Goal: Information Seeking & Learning: Find specific fact

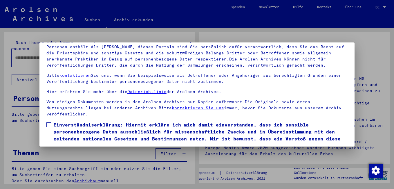
scroll to position [48, 0]
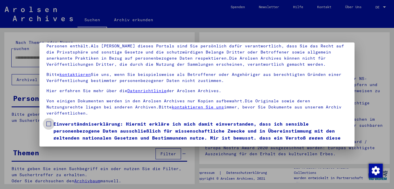
click at [50, 123] on span at bounding box center [48, 123] width 5 height 5
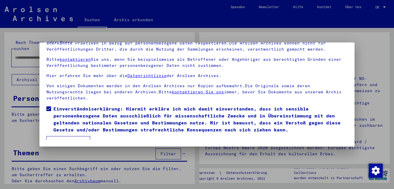
scroll to position [23, 0]
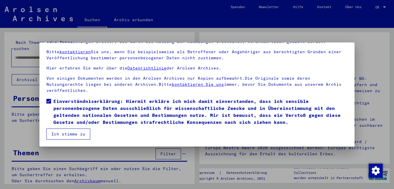
click at [67, 131] on button "Ich stimme zu" at bounding box center [68, 133] width 44 height 11
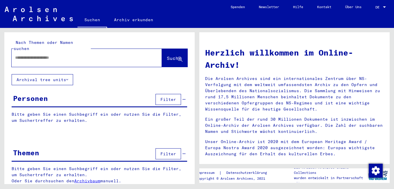
click at [42, 51] on div at bounding box center [78, 57] width 133 height 13
click at [42, 55] on input "text" at bounding box center [79, 58] width 129 height 6
type input "**********"
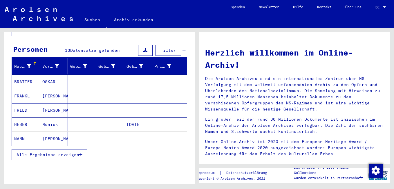
scroll to position [58, 0]
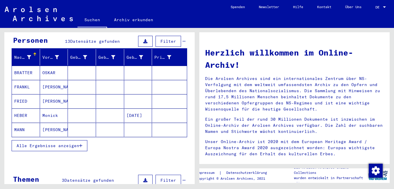
click at [73, 143] on span "Alle Ergebnisse anzeigen" at bounding box center [48, 145] width 63 height 5
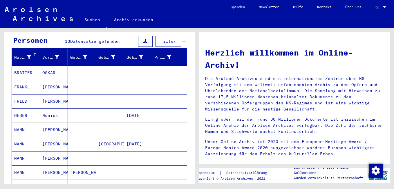
click at [19, 122] on mat-cell "MANN" at bounding box center [26, 129] width 28 height 14
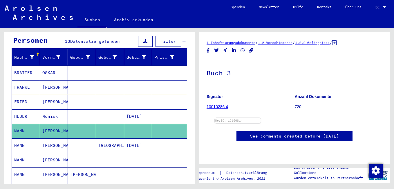
scroll to position [87, 0]
click at [261, 118] on img at bounding box center [238, 118] width 46 height 0
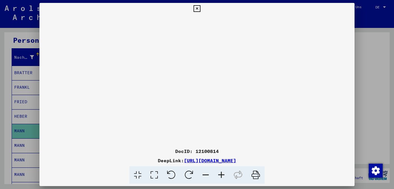
click at [219, 171] on icon at bounding box center [222, 175] width 16 height 18
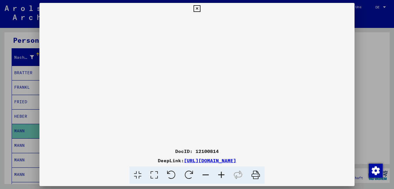
click at [219, 171] on icon at bounding box center [222, 175] width 16 height 18
click at [196, 9] on icon at bounding box center [197, 8] width 7 height 7
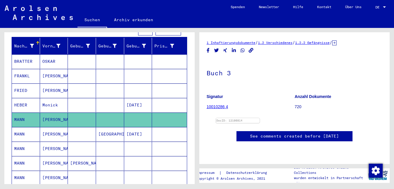
scroll to position [58, 0]
